Goal: Check status: Check status

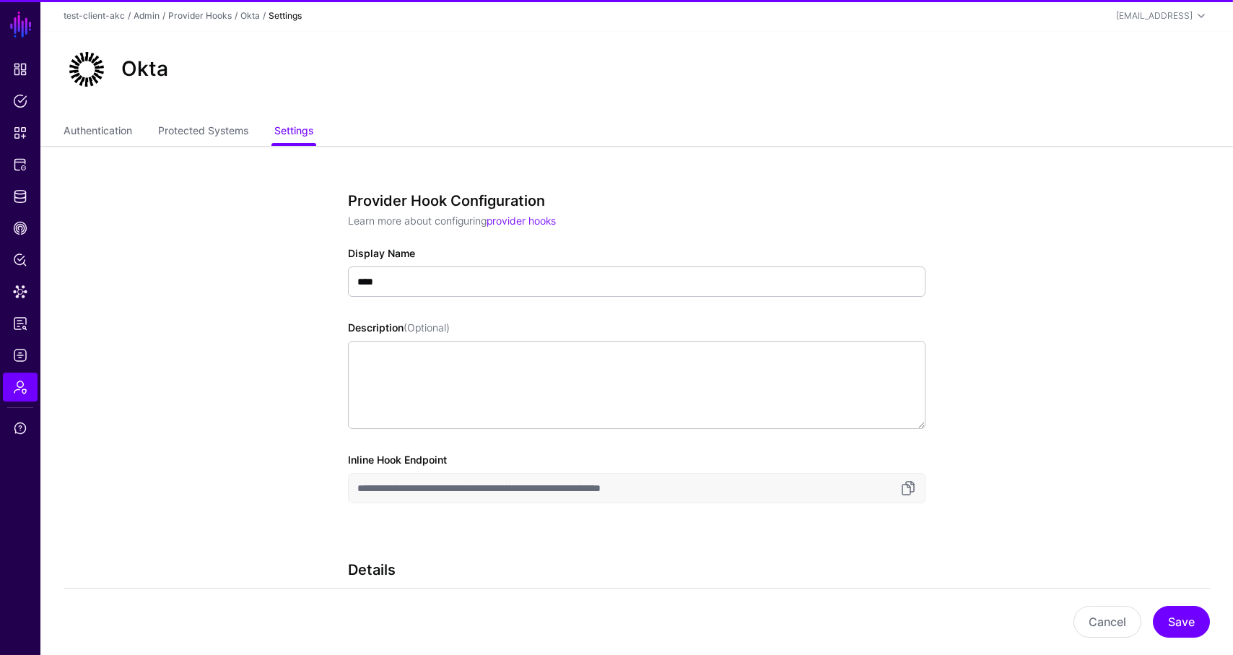
scroll to position [146, 0]
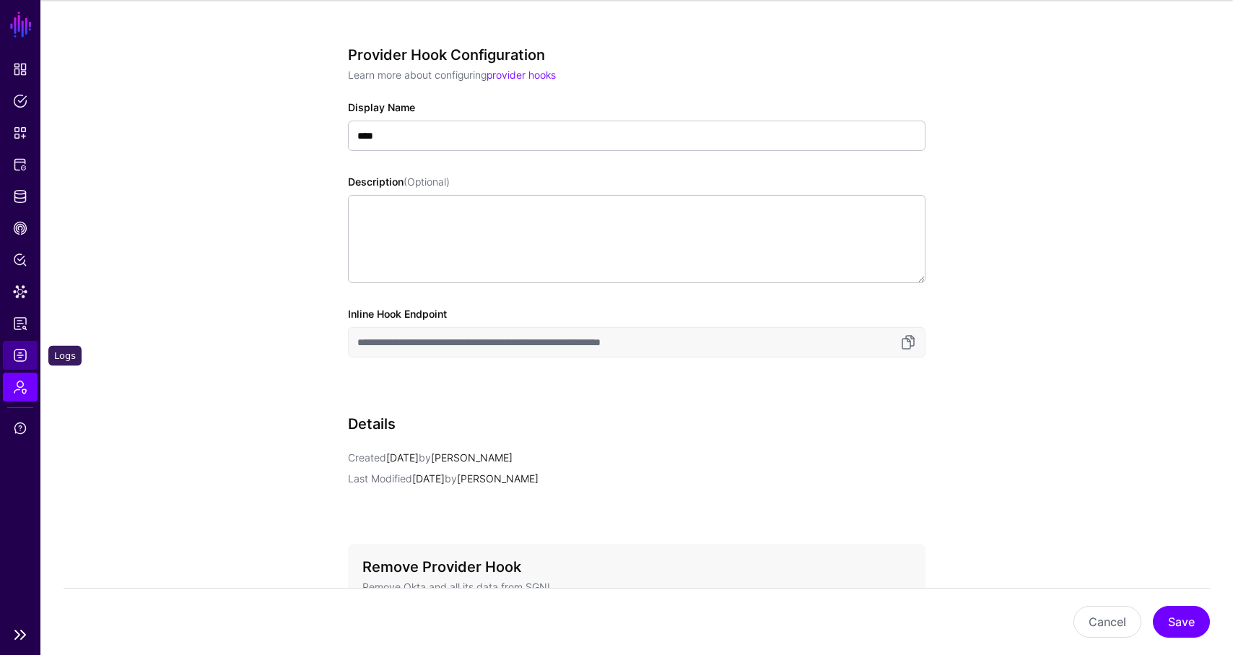
click at [15, 357] on span "Logs" at bounding box center [20, 355] width 14 height 14
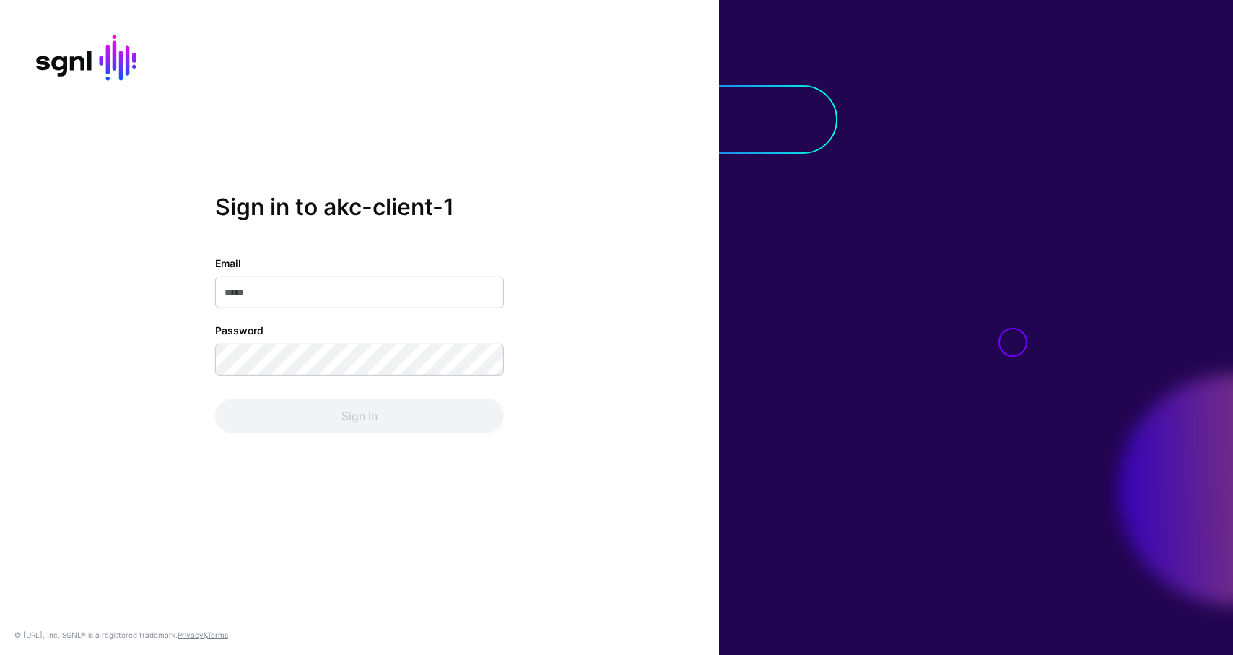
click at [281, 289] on input "Email" at bounding box center [359, 293] width 289 height 32
type input "**********"
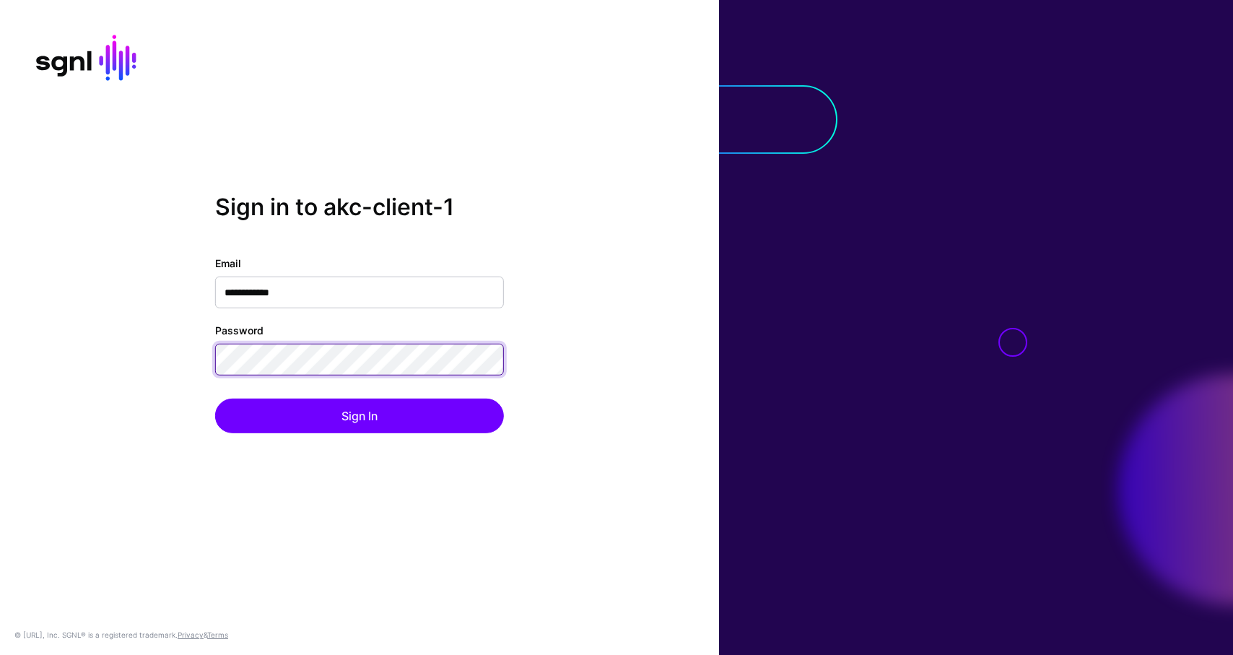
click at [215, 399] on button "Sign In" at bounding box center [359, 416] width 289 height 35
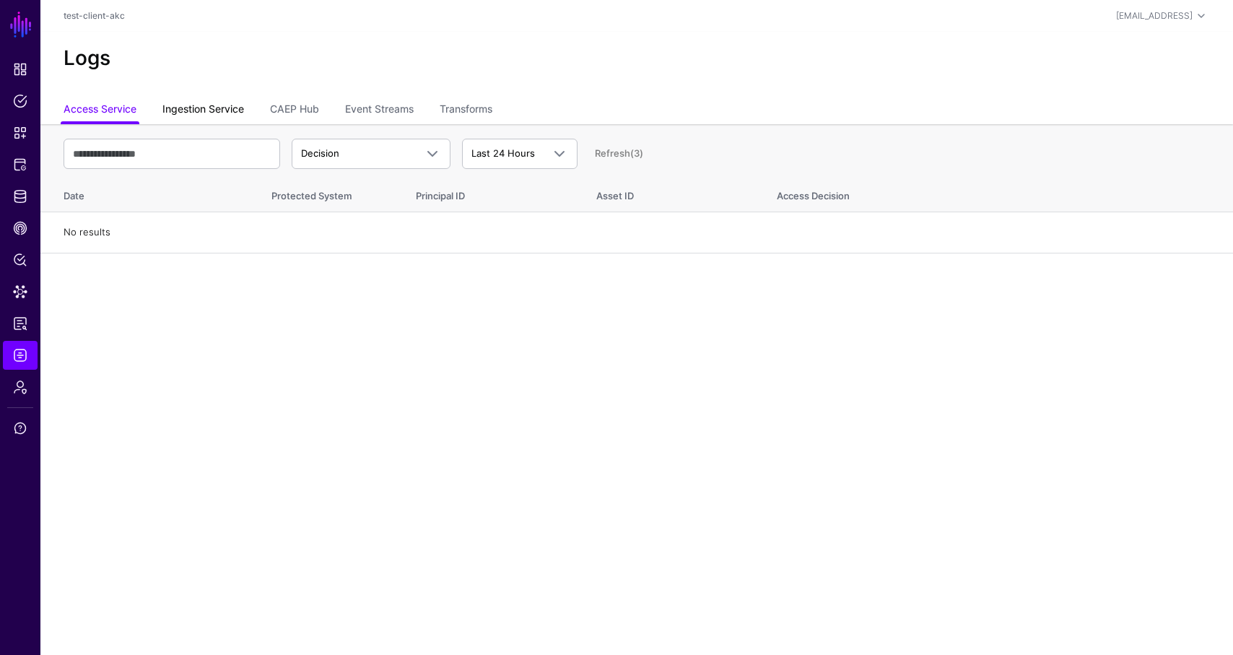
click at [204, 107] on link "Ingestion Service" at bounding box center [203, 110] width 82 height 27
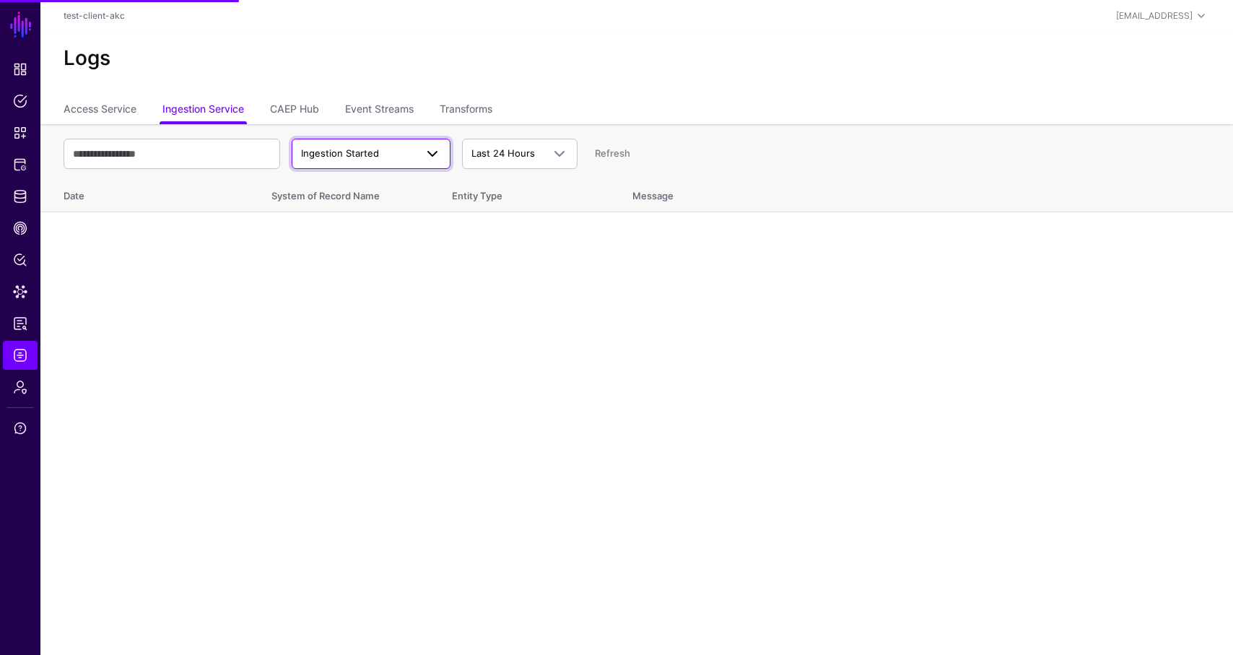
click at [349, 154] on span "Ingestion Started" at bounding box center [340, 153] width 78 height 12
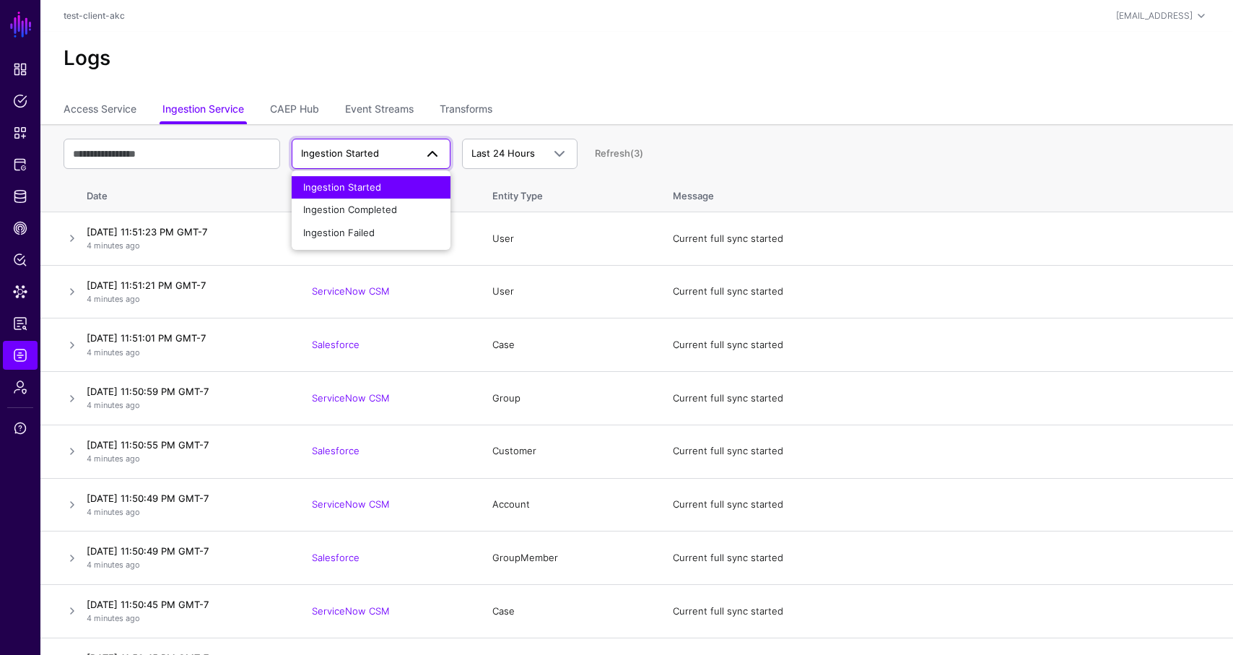
click at [349, 184] on span "Ingestion Started" at bounding box center [342, 187] width 78 height 12
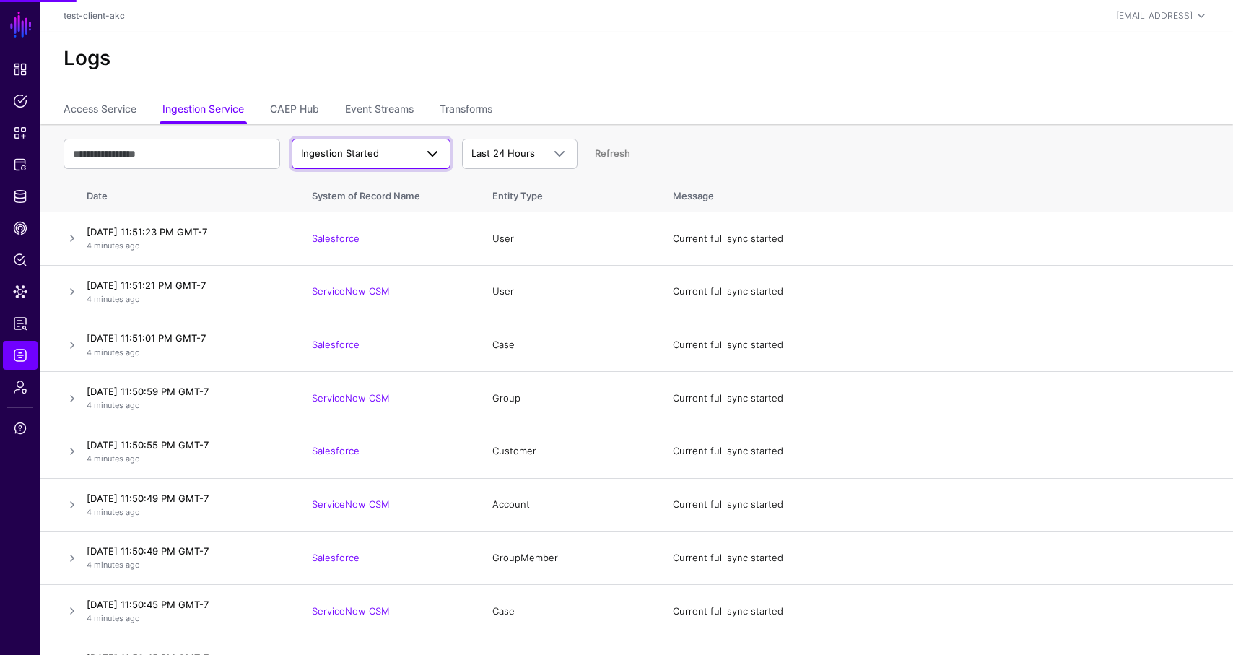
click at [354, 156] on span "Ingestion Started" at bounding box center [340, 153] width 78 height 12
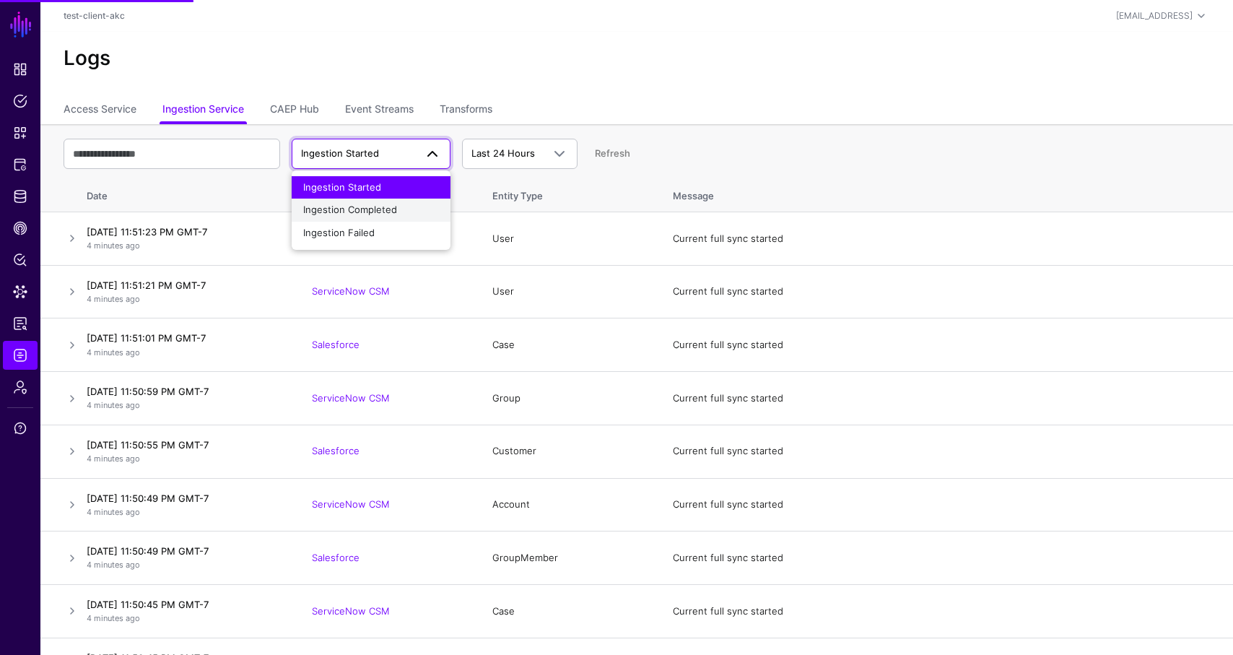
click at [361, 212] on span "Ingestion Completed" at bounding box center [350, 210] width 94 height 12
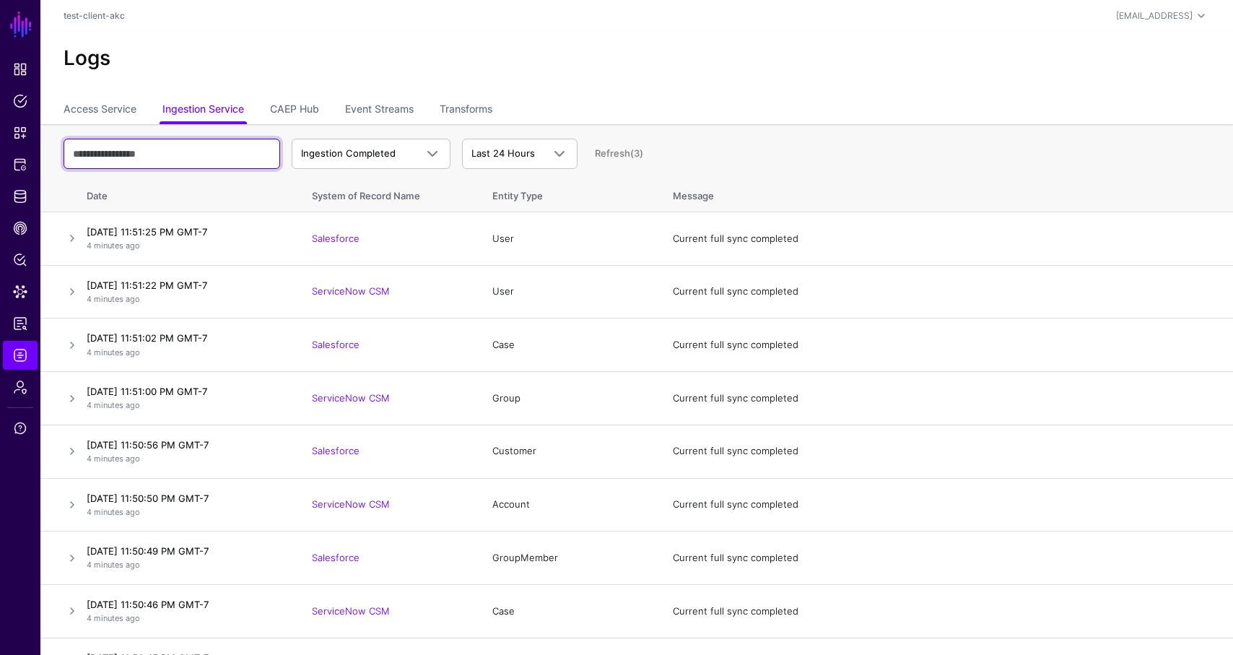
click at [160, 152] on input "text" at bounding box center [172, 154] width 217 height 30
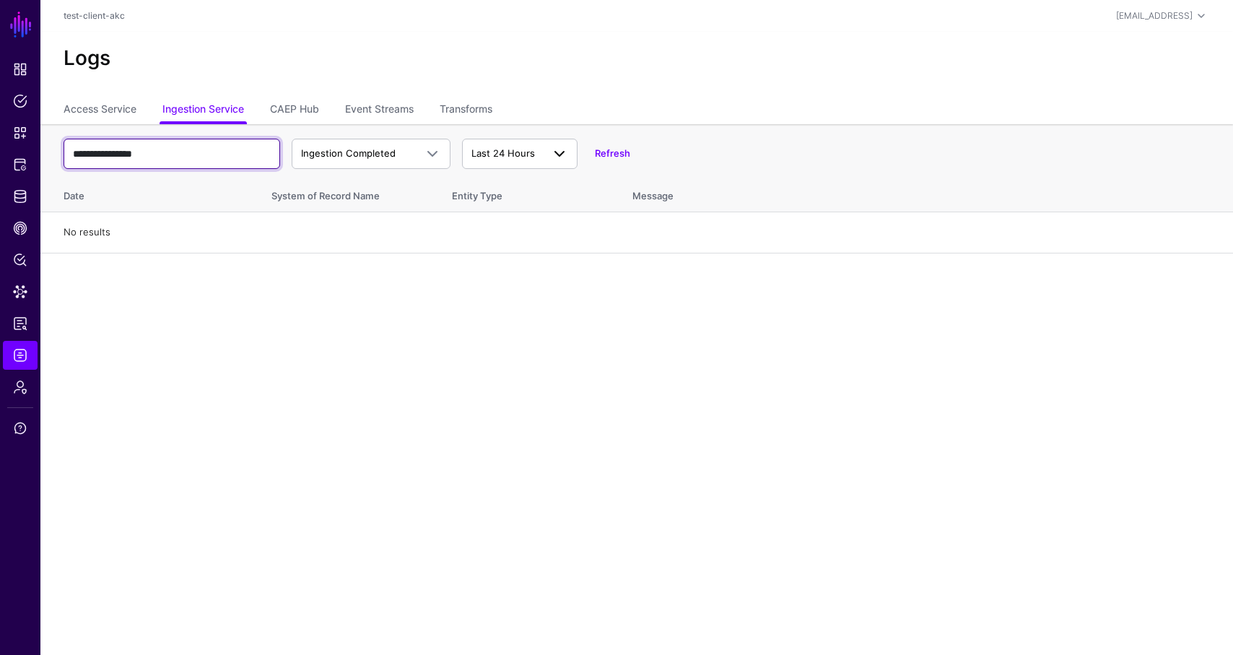
type input "**********"
click at [482, 152] on span "Last 24 Hours" at bounding box center [503, 153] width 64 height 12
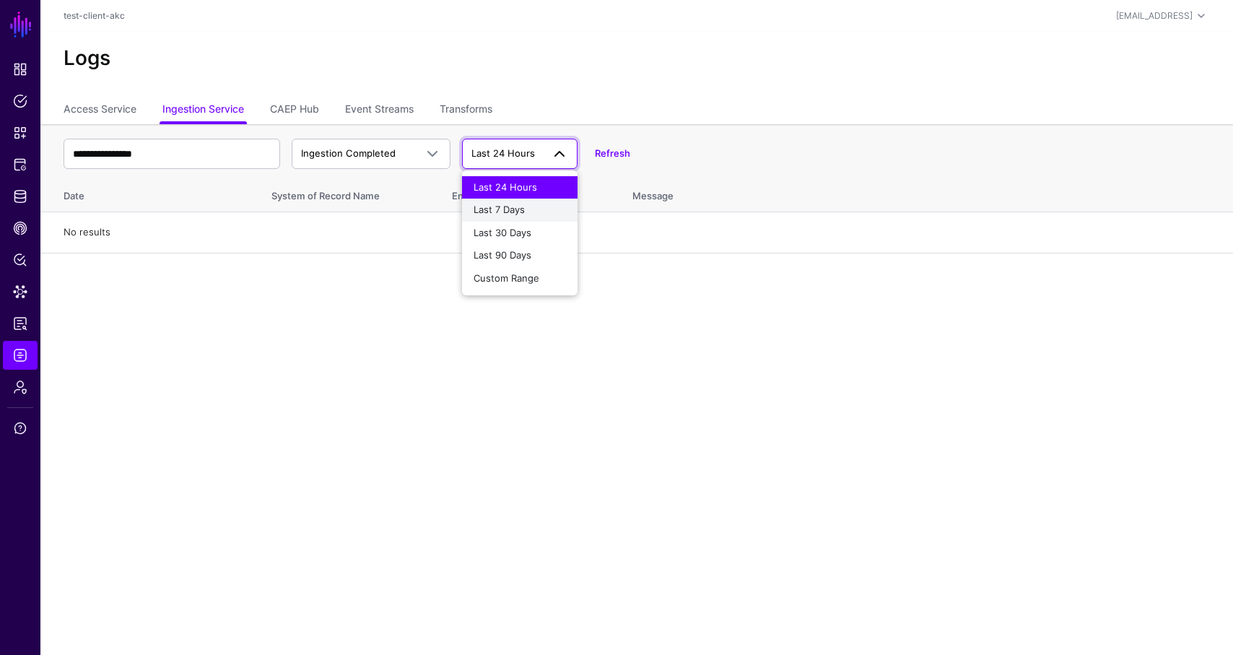
click at [502, 210] on span "Last 7 Days" at bounding box center [499, 210] width 51 height 12
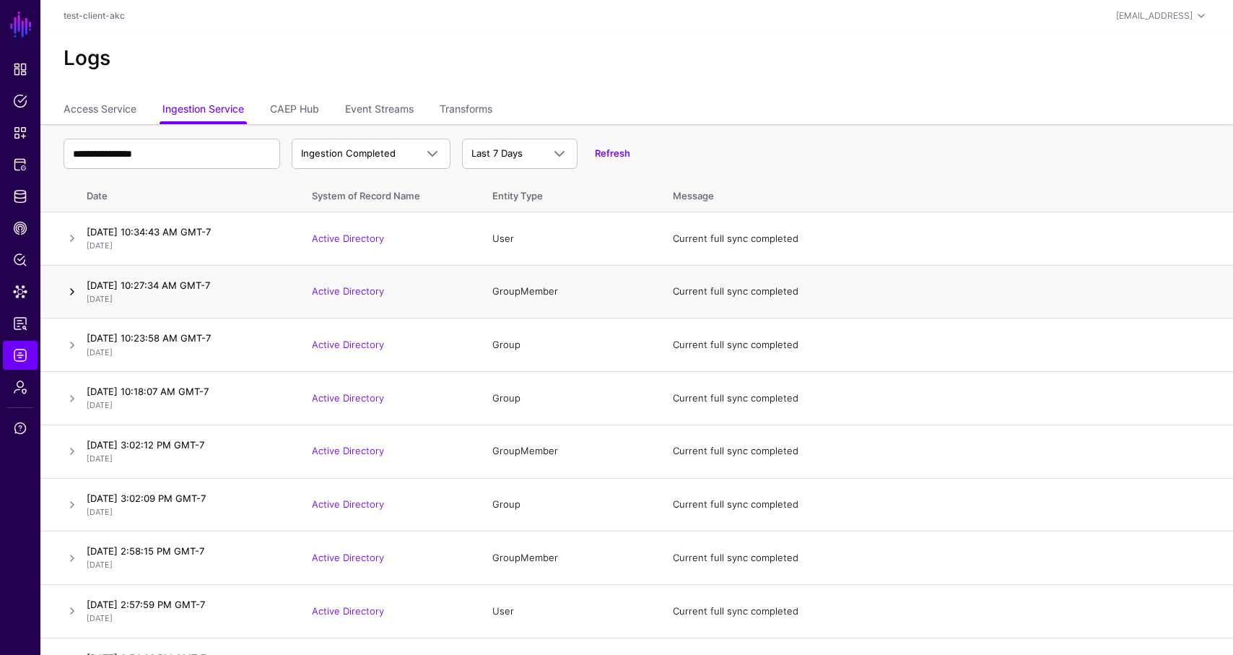
click at [71, 292] on link at bounding box center [72, 291] width 17 height 17
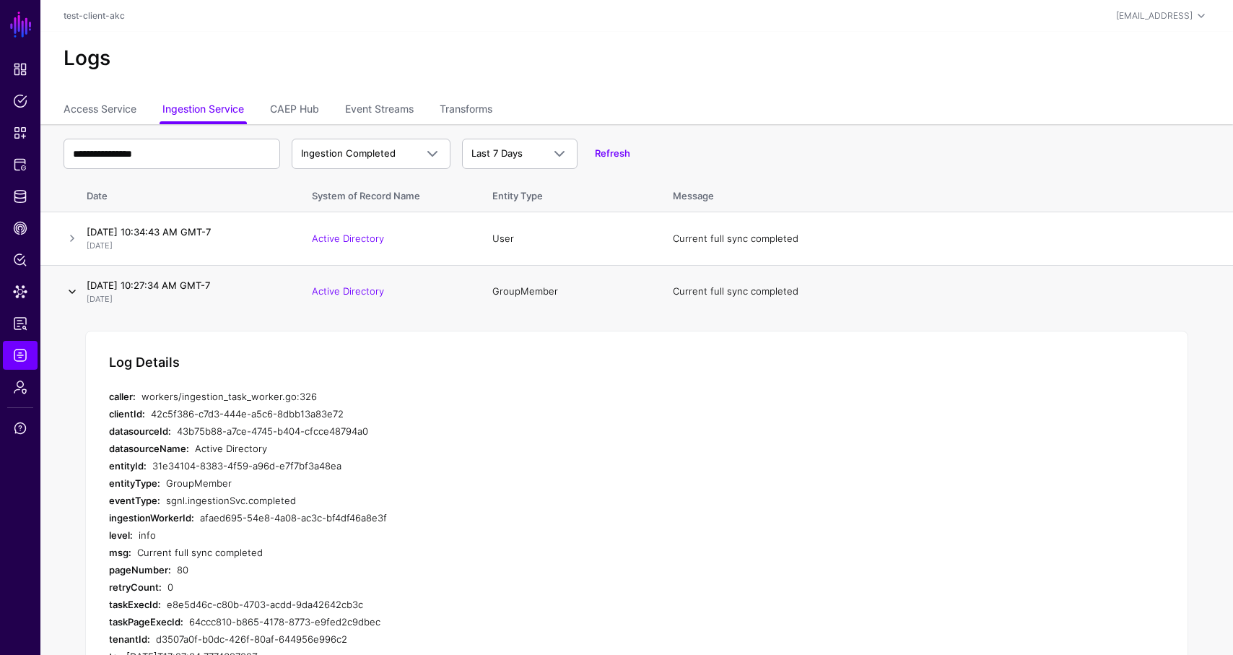
click at [71, 292] on link at bounding box center [72, 291] width 17 height 17
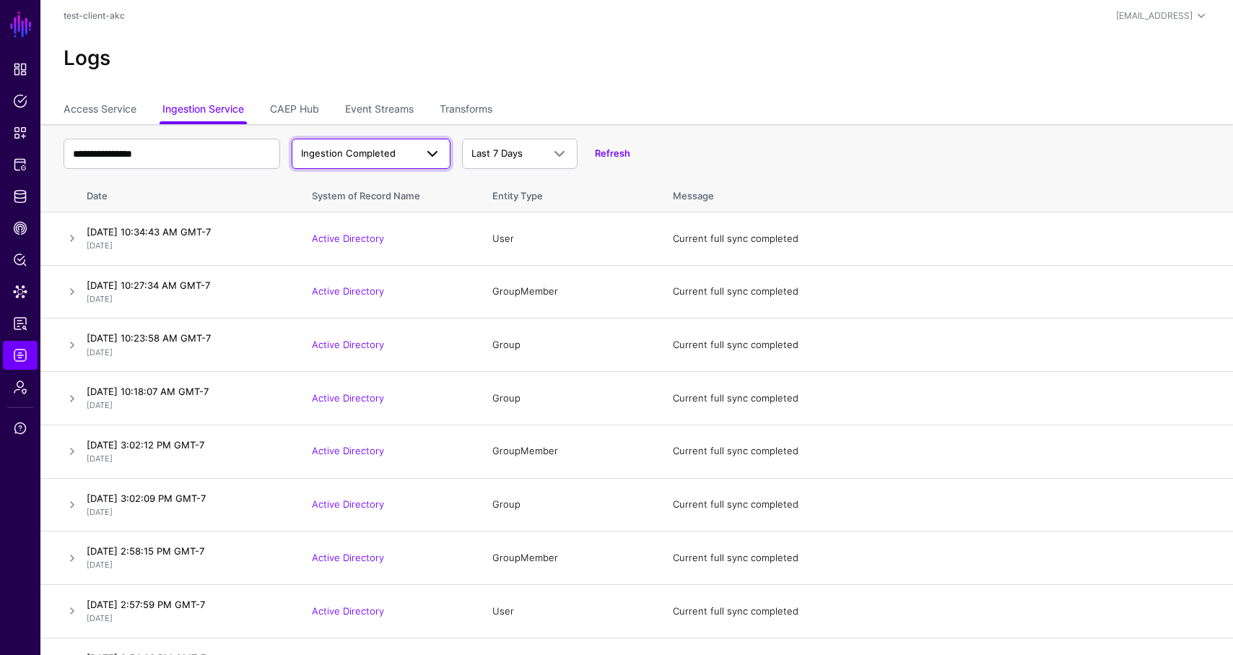
click at [362, 152] on span "Ingestion Completed" at bounding box center [348, 153] width 95 height 12
click at [359, 188] on span "Ingestion Started" at bounding box center [342, 187] width 78 height 12
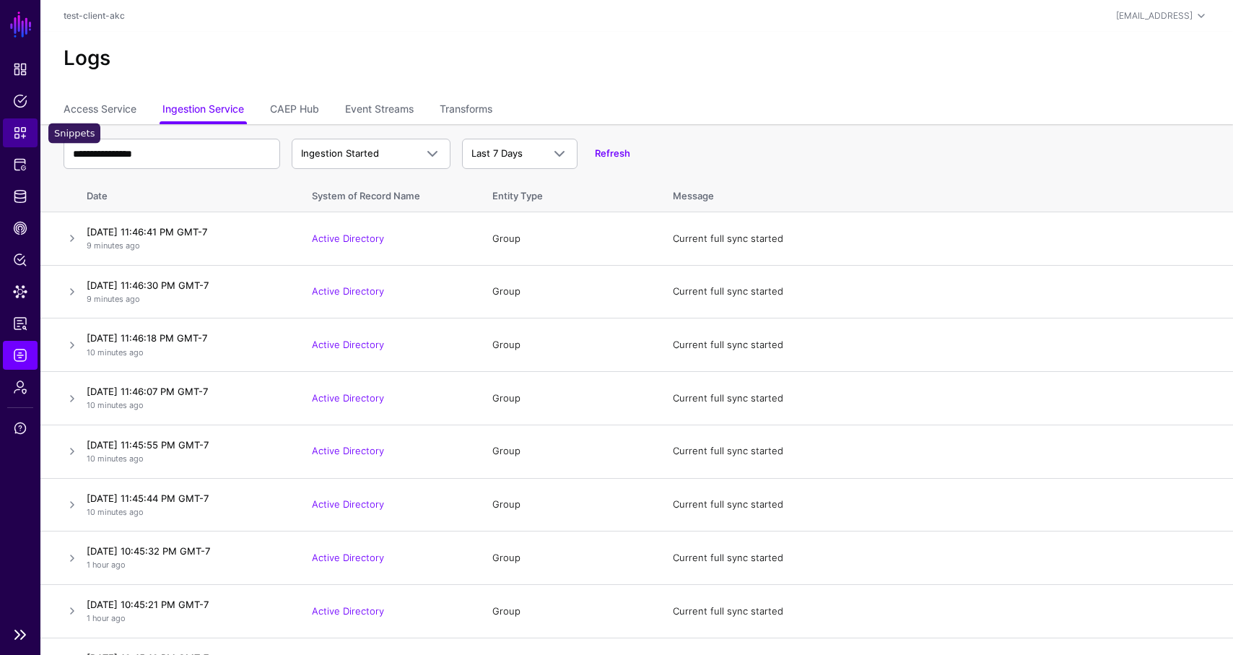
click at [18, 131] on span "Snippets" at bounding box center [20, 133] width 14 height 14
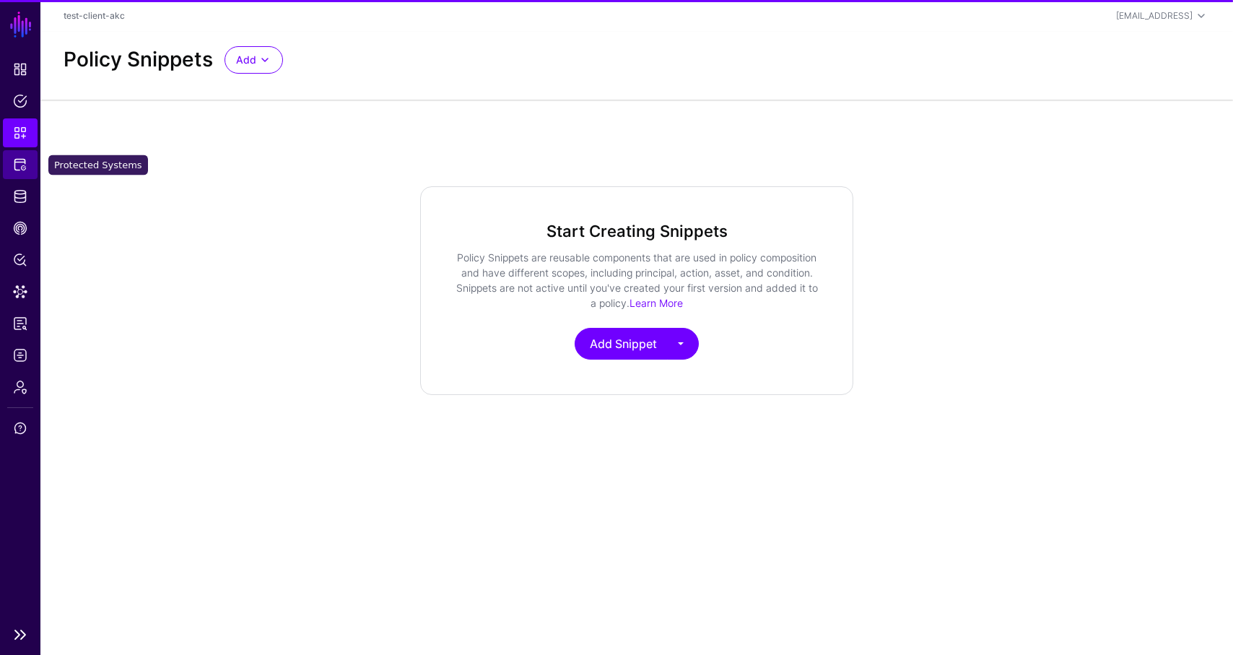
click at [18, 160] on span "Protected Systems" at bounding box center [20, 164] width 14 height 14
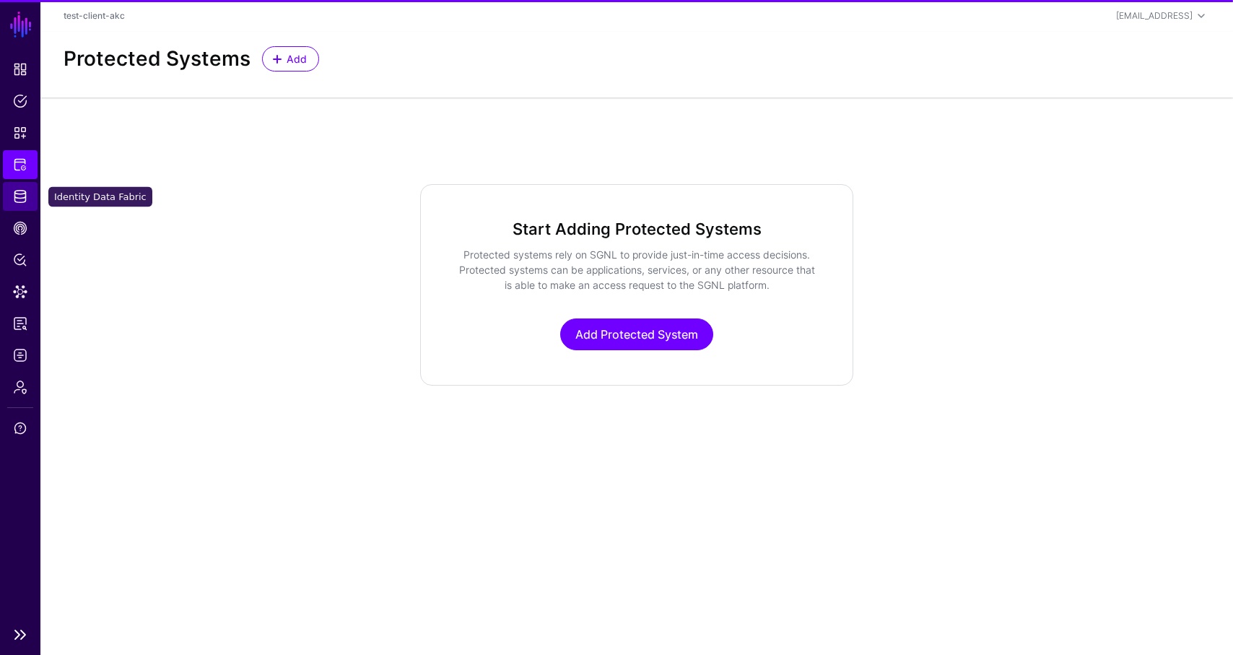
click at [22, 199] on span "Identity Data Fabric" at bounding box center [20, 196] width 14 height 14
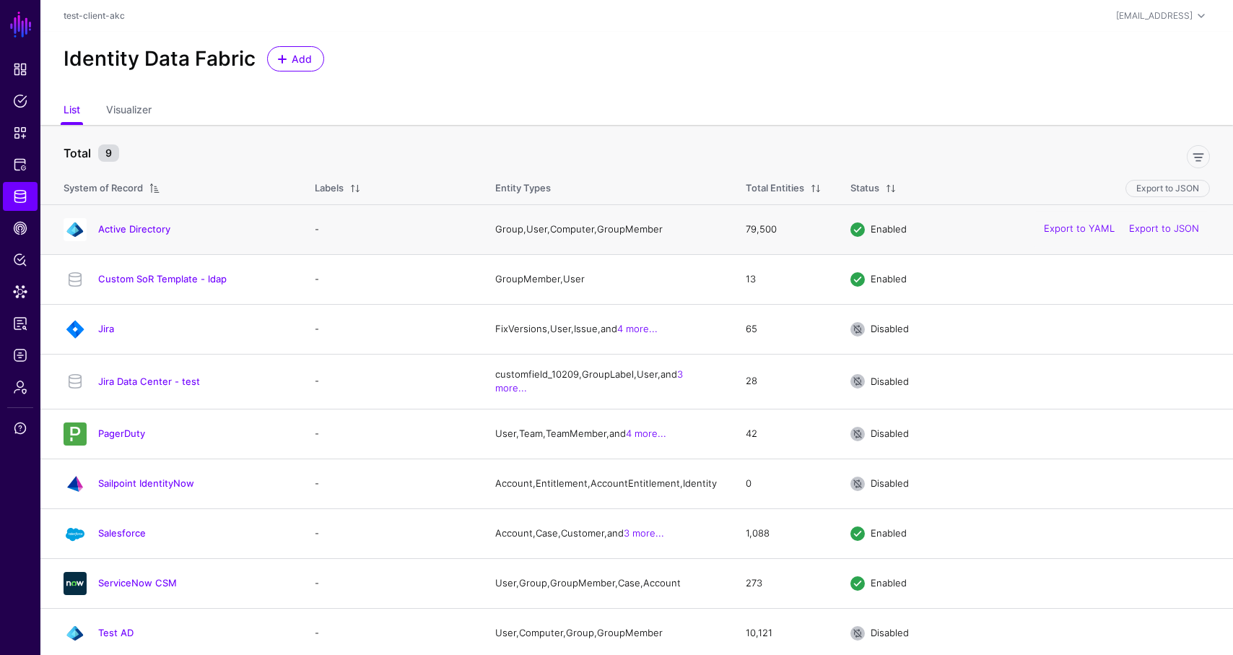
click at [136, 223] on h4 "Active Directory" at bounding box center [192, 228] width 188 height 13
click at [149, 231] on link "Active Directory" at bounding box center [134, 229] width 72 height 12
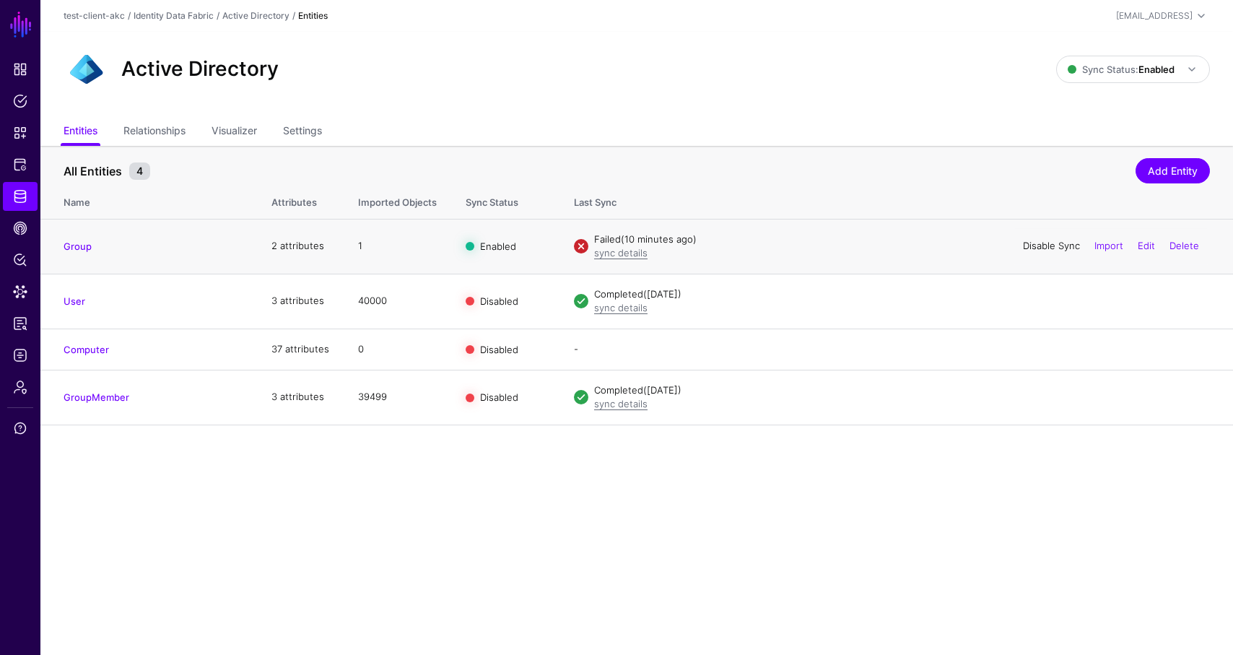
click at [1039, 243] on link "Disable Sync" at bounding box center [1051, 246] width 57 height 12
